Goal: Task Accomplishment & Management: Manage account settings

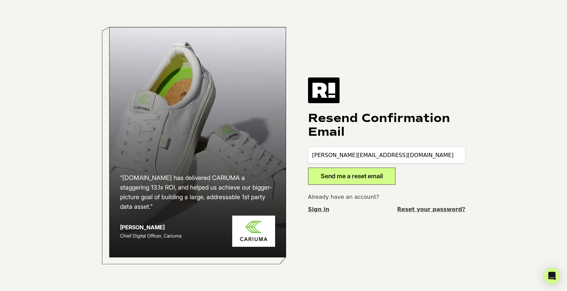
click at [321, 210] on link "Sign in" at bounding box center [318, 209] width 21 height 8
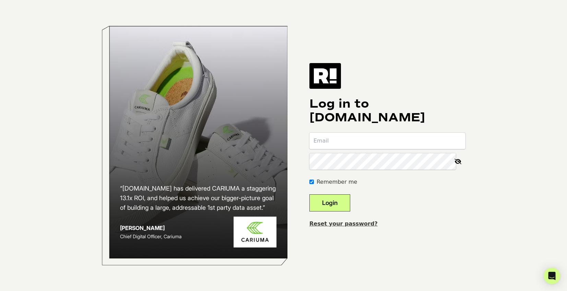
type input "Dima2021Marketing!"
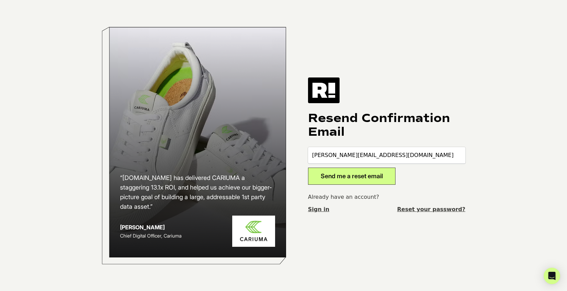
click at [318, 173] on button "Send me a reset email" at bounding box center [351, 176] width 87 height 17
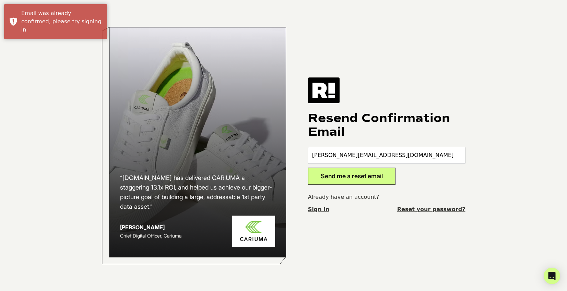
drag, startPoint x: 401, startPoint y: 154, endPoint x: 291, endPoint y: 152, distance: 109.7
click at [291, 152] on div "“Retention.com has delivered CARIUMA a staggering 13.1x ROI, and helped us achi…" at bounding box center [283, 145] width 391 height 291
click at [424, 207] on link "Reset your password?" at bounding box center [431, 209] width 68 height 8
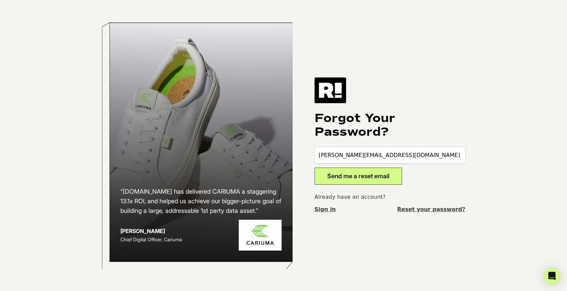
type input "[PERSON_NAME][EMAIL_ADDRESS][DOMAIN_NAME]"
click at [371, 178] on button "Send me a reset email" at bounding box center [357, 176] width 87 height 17
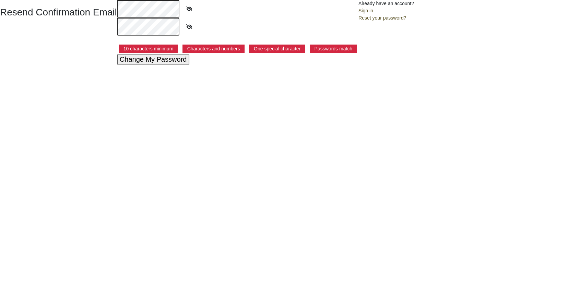
click at [217, 64] on html "Resend Confirmation Email 10 characters minimum Characters and numbers One spec…" at bounding box center [283, 32] width 567 height 64
click at [179, 64] on html "Resend Confirmation Email 10 characters minimum Characters and numbers One spec…" at bounding box center [283, 32] width 567 height 64
click at [181, 61] on button "Change My Password" at bounding box center [153, 60] width 73 height 10
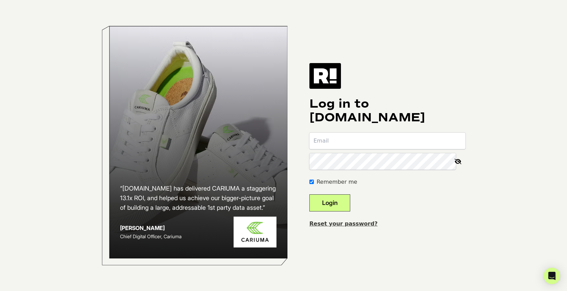
click at [330, 143] on input "email" at bounding box center [387, 141] width 156 height 16
paste input "Dmitrii.Dovzhenko@tlfapparel.com"
type input "Dmitrii.Dovzhenko@tlfapparel.com"
click at [350, 209] on button "Login" at bounding box center [329, 202] width 41 height 17
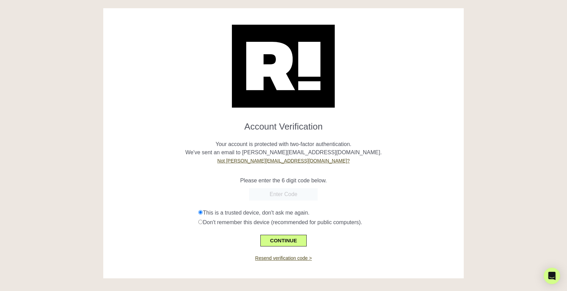
click at [282, 247] on div "Resend verification code >" at bounding box center [283, 253] width 350 height 15
click at [283, 243] on button "CONTINUE" at bounding box center [283, 241] width 46 height 12
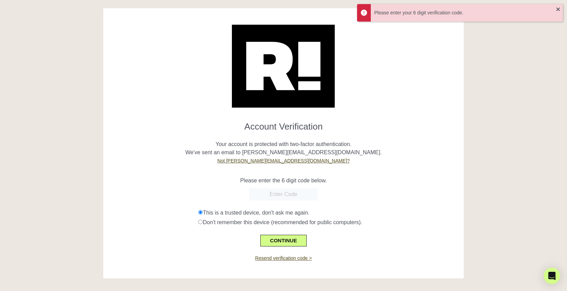
click at [285, 200] on input "text" at bounding box center [283, 194] width 69 height 12
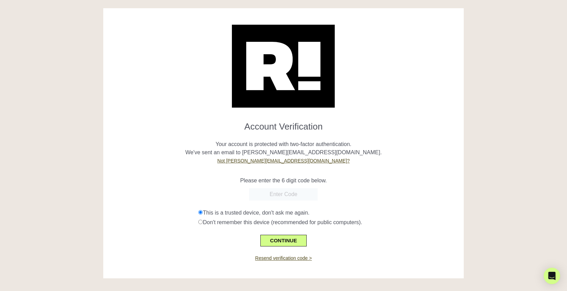
paste input "116638"
type input "116638"
click at [300, 240] on button "CONTINUE" at bounding box center [283, 241] width 46 height 12
